Goal: Task Accomplishment & Management: Manage account settings

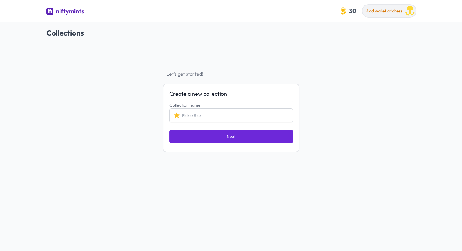
click at [373, 10] on span "Add wallet address" at bounding box center [384, 10] width 36 height 5
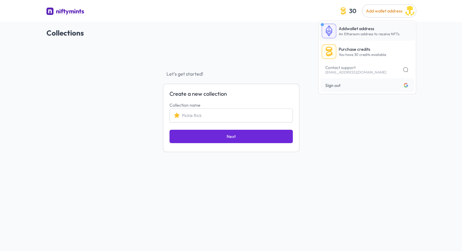
click at [367, 29] on p "Add wallet address" at bounding box center [369, 29] width 61 height 6
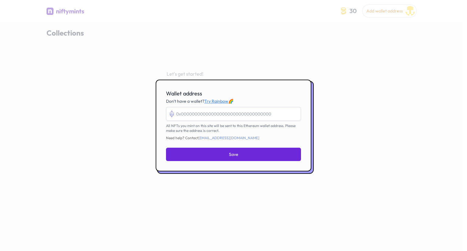
click at [245, 110] on input "Wallet address" at bounding box center [233, 114] width 135 height 14
click at [240, 112] on input "Wallet address" at bounding box center [233, 114] width 135 height 14
paste input "0x3BD3c018b545519e7937817A26DfFf62169B1827"
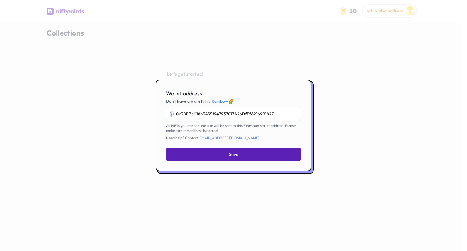
click at [247, 154] on button "Save" at bounding box center [233, 154] width 135 height 13
type input "0x3bd3c018b545519e7937817a26dfff62169b1827"
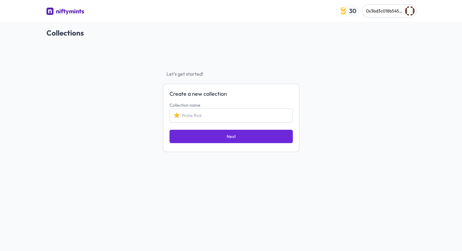
click at [348, 12] on span "30" at bounding box center [353, 10] width 10 height 9
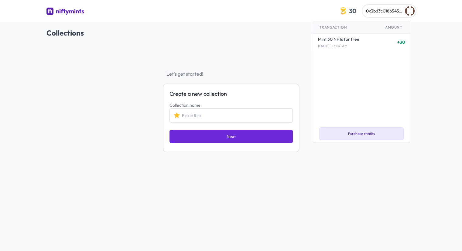
click at [350, 138] on button "Purchase credits" at bounding box center [362, 133] width 85 height 13
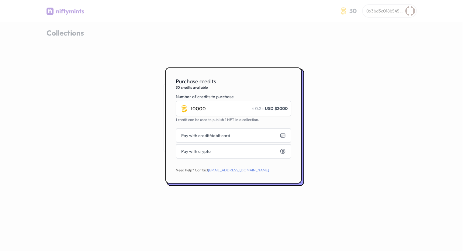
type input "10000"
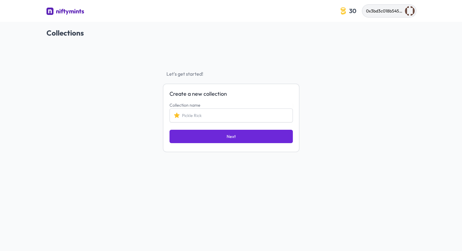
click at [393, 10] on span "0x3bd3c018b545519e7937817a26dfff62169b1827" at bounding box center [413, 10] width 94 height 5
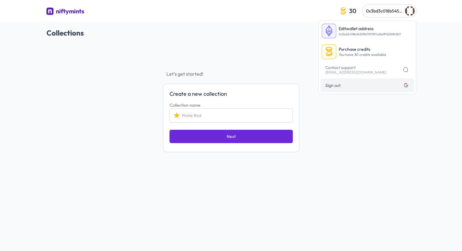
click at [373, 82] on span "Sign out Logged in with google" at bounding box center [368, 85] width 84 height 6
